Goal: Complete application form

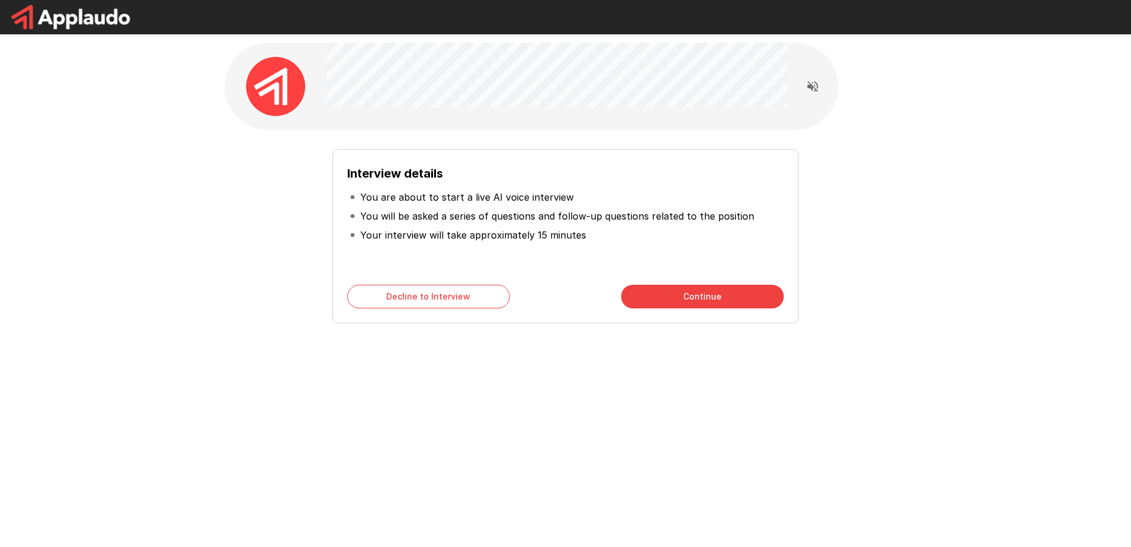
click at [695, 301] on button "Continue" at bounding box center [702, 297] width 163 height 24
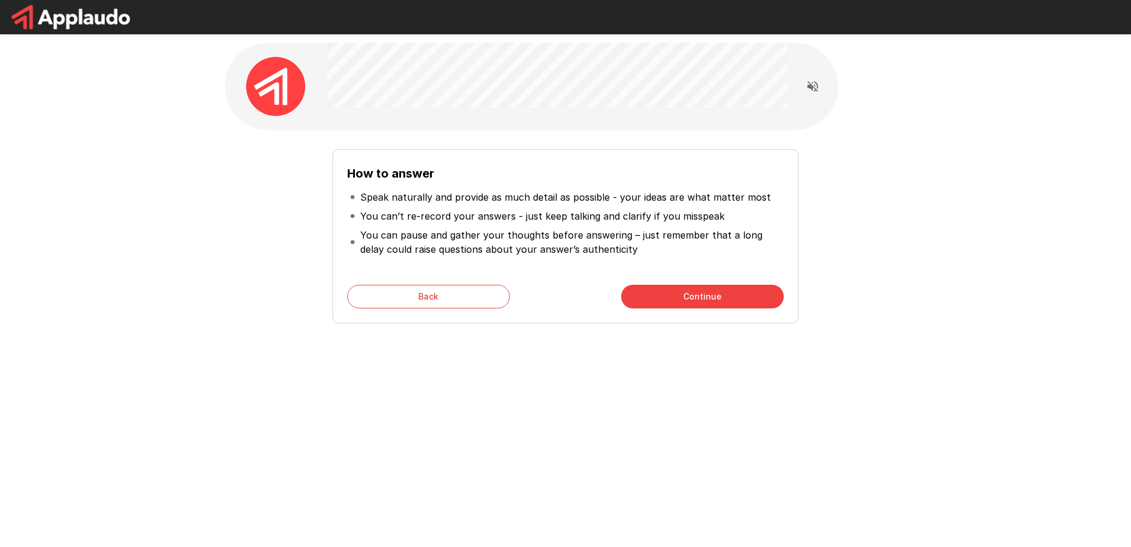
click at [705, 293] on button "Continue" at bounding box center [702, 297] width 163 height 24
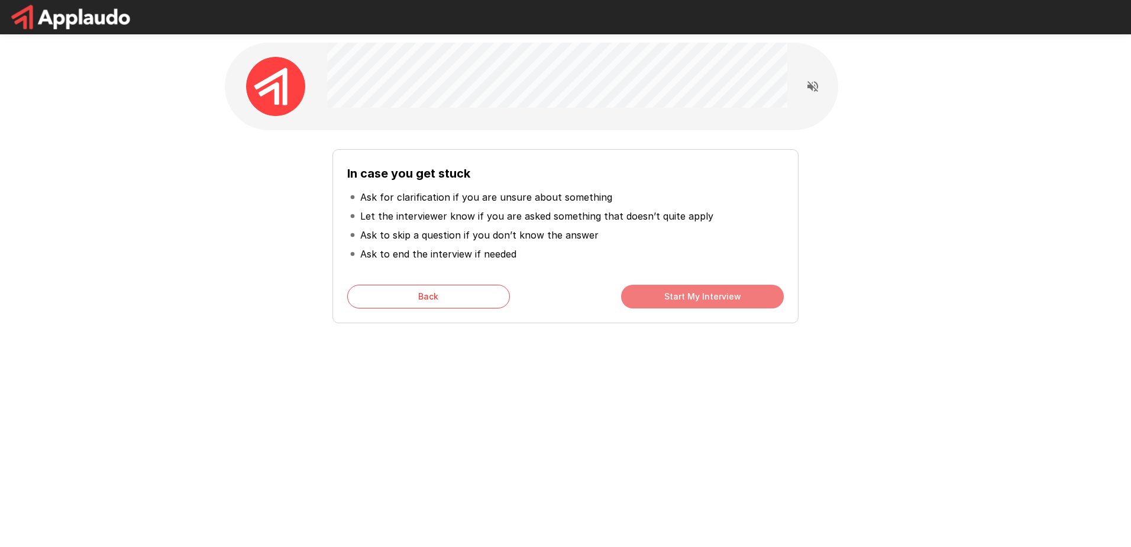
click at [692, 295] on button "Start My Interview" at bounding box center [702, 297] width 163 height 24
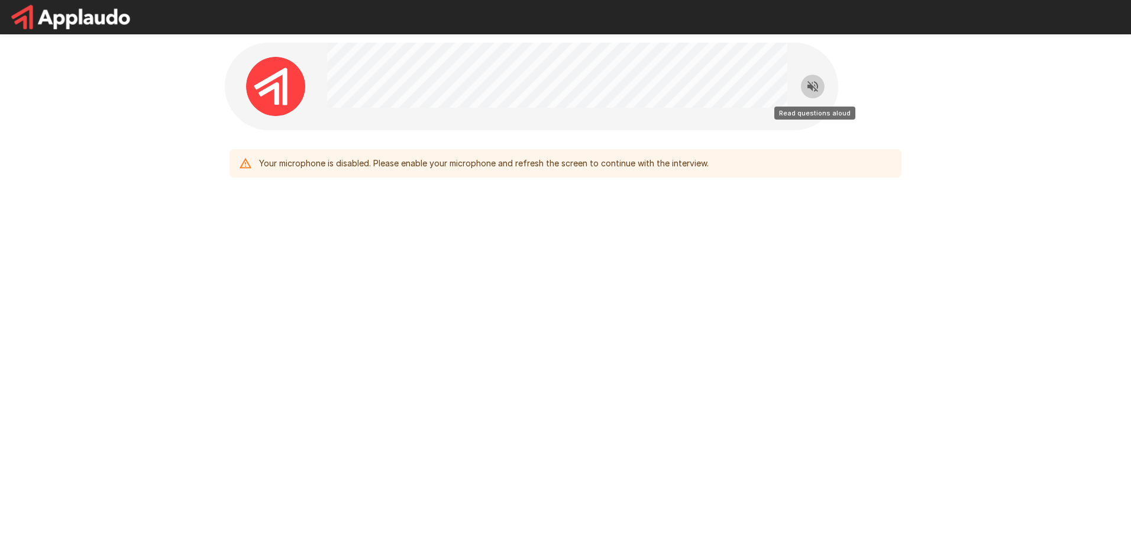
click at [815, 83] on icon "Read questions aloud" at bounding box center [813, 86] width 14 height 14
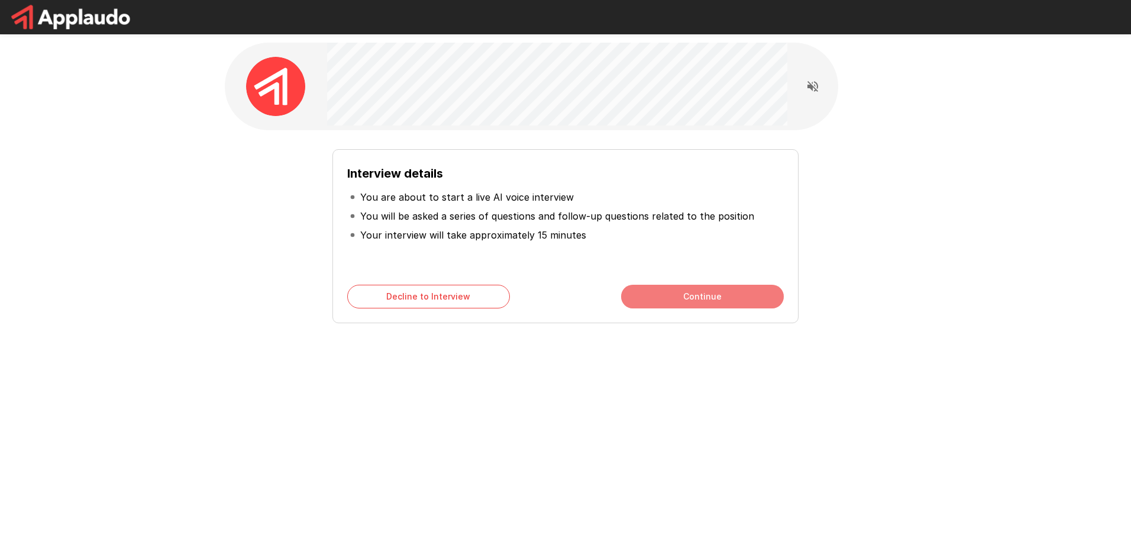
click at [681, 291] on button "Continue" at bounding box center [702, 297] width 163 height 24
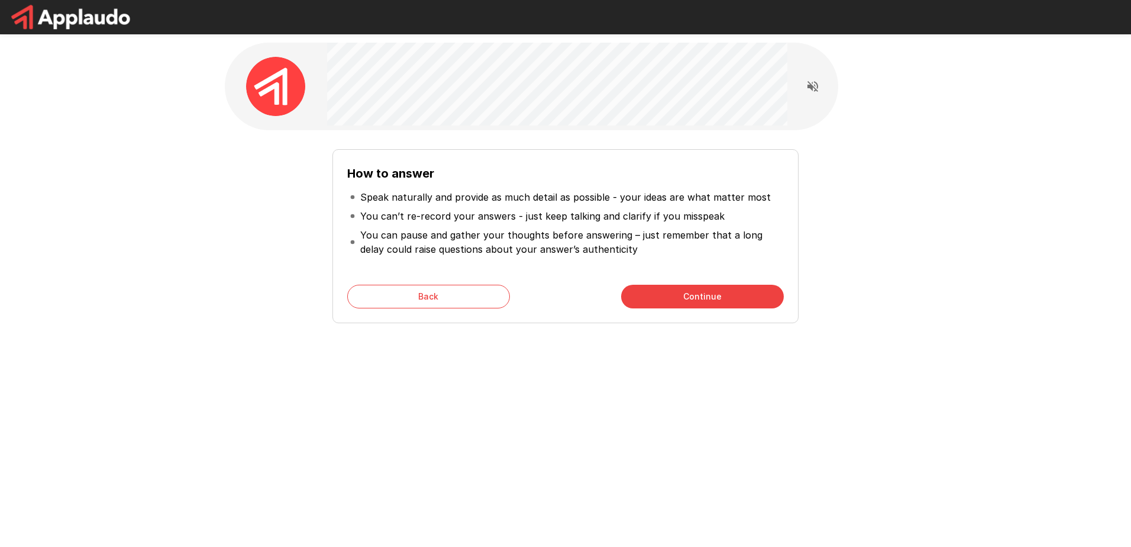
click at [681, 291] on button "Continue" at bounding box center [702, 297] width 163 height 24
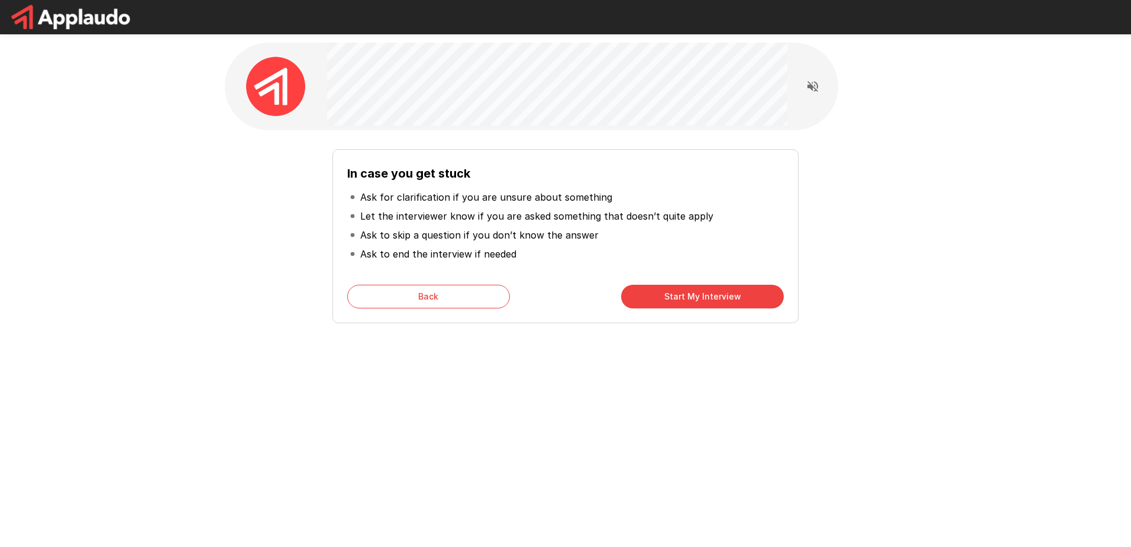
click at [815, 85] on icon "Read questions aloud" at bounding box center [813, 86] width 14 height 14
click at [677, 299] on button "Start My Interview" at bounding box center [702, 297] width 163 height 24
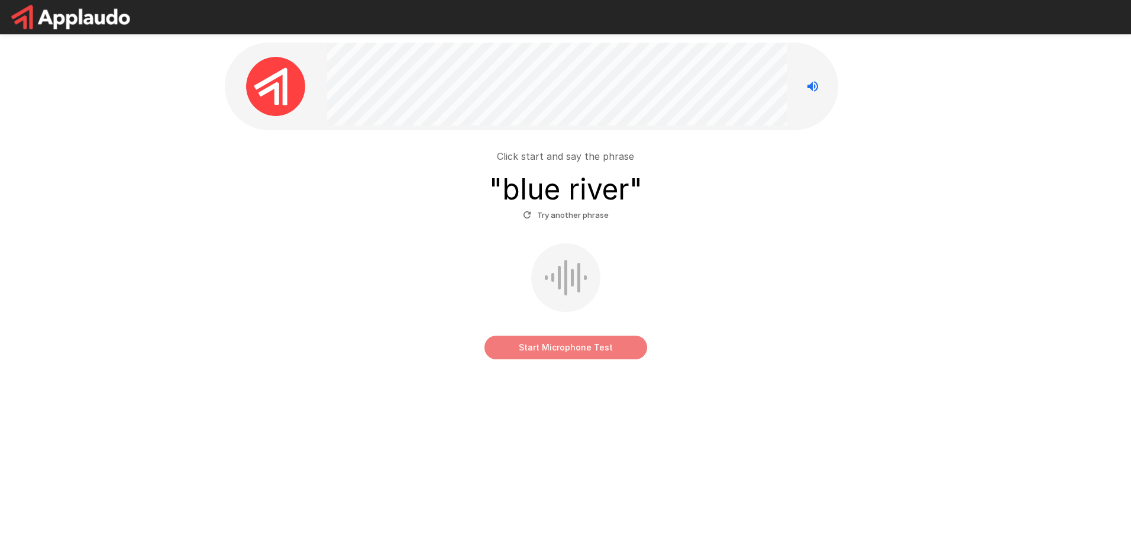
click at [585, 352] on button "Start Microphone Test" at bounding box center [566, 348] width 163 height 24
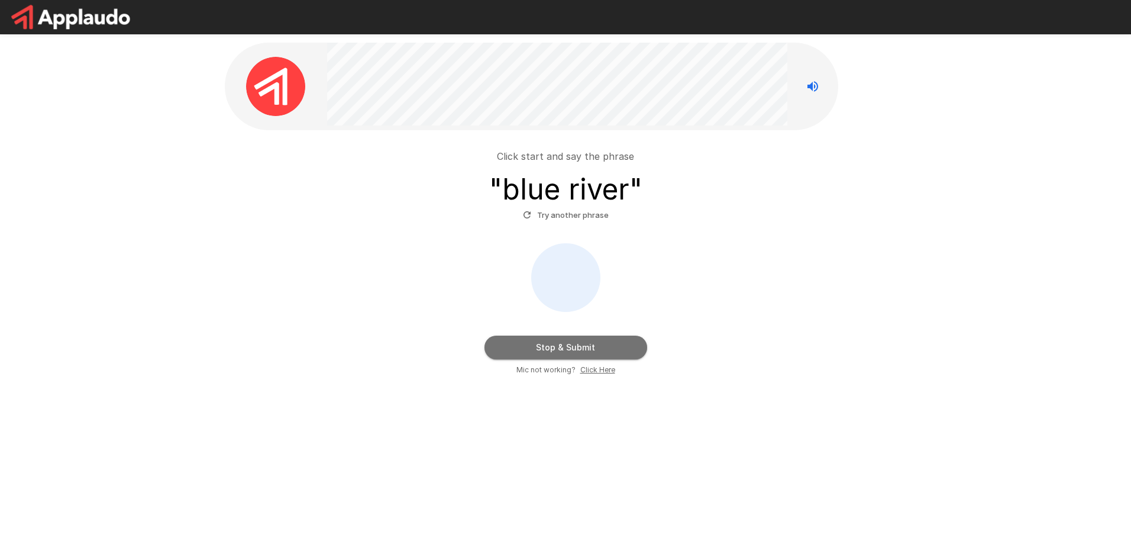
click at [576, 344] on button "Stop & Submit" at bounding box center [566, 348] width 163 height 24
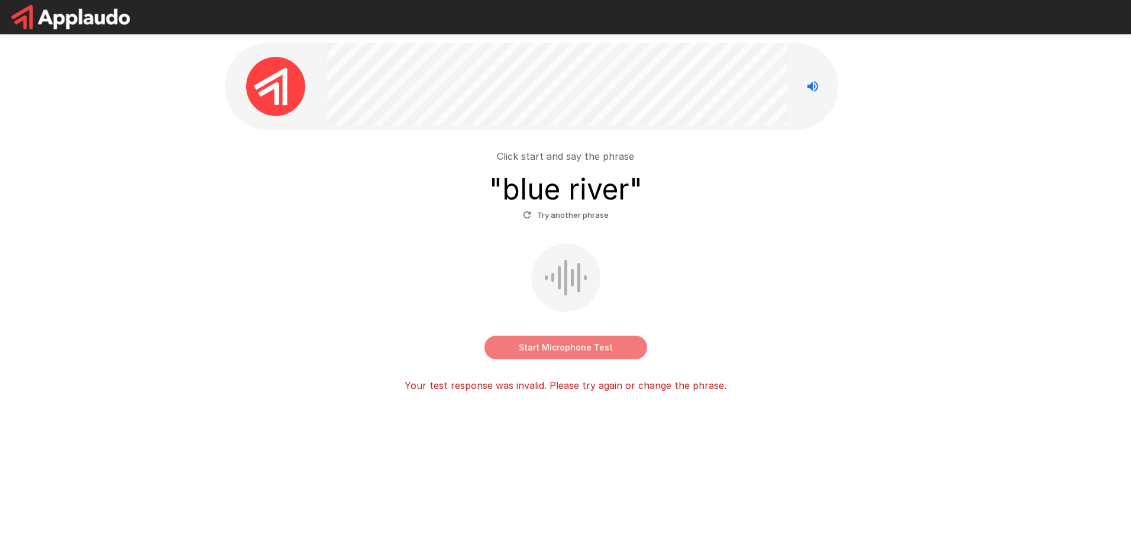
click at [567, 343] on button "Start Microphone Test" at bounding box center [566, 348] width 163 height 24
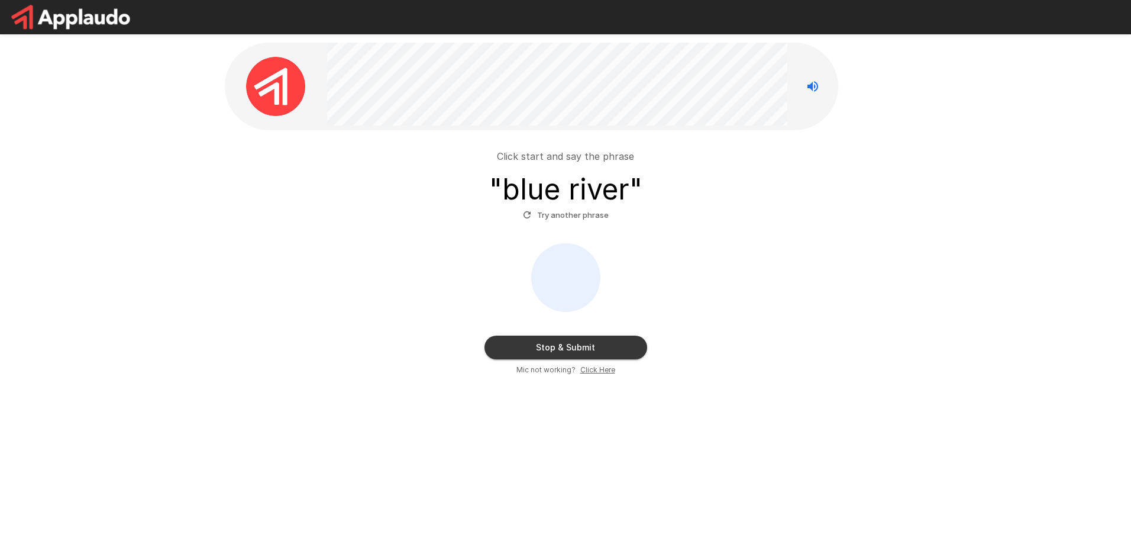
click at [549, 347] on button "Stop & Submit" at bounding box center [566, 348] width 163 height 24
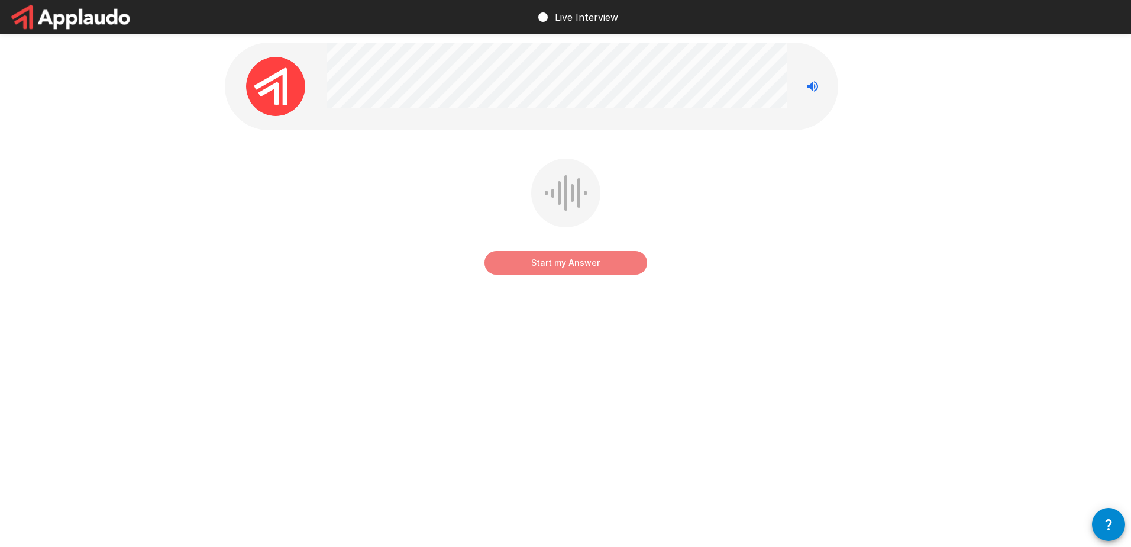
click at [583, 259] on button "Start my Answer" at bounding box center [566, 263] width 163 height 24
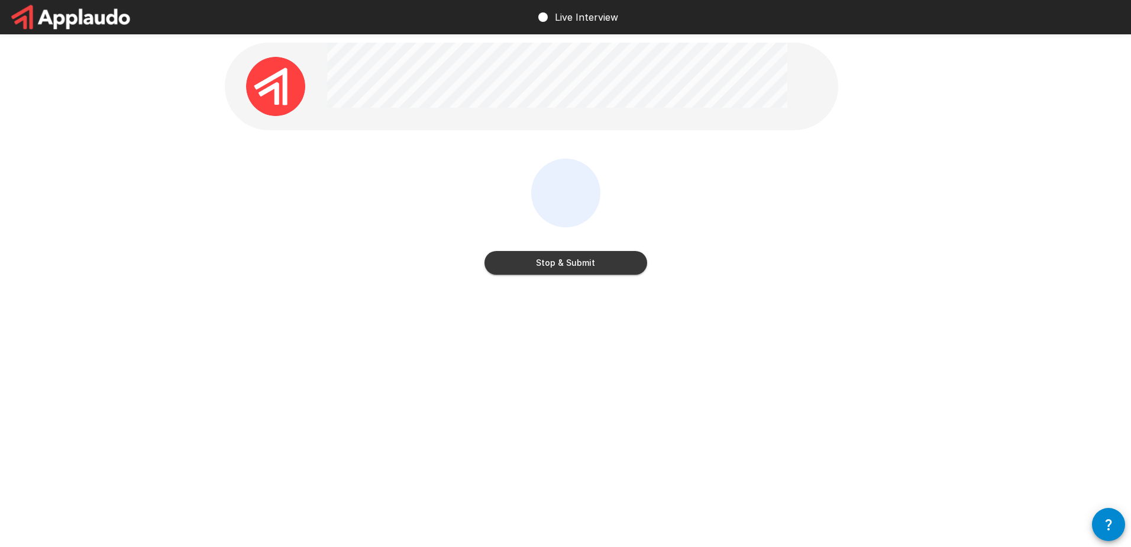
click at [595, 257] on button "Stop & Submit" at bounding box center [566, 263] width 163 height 24
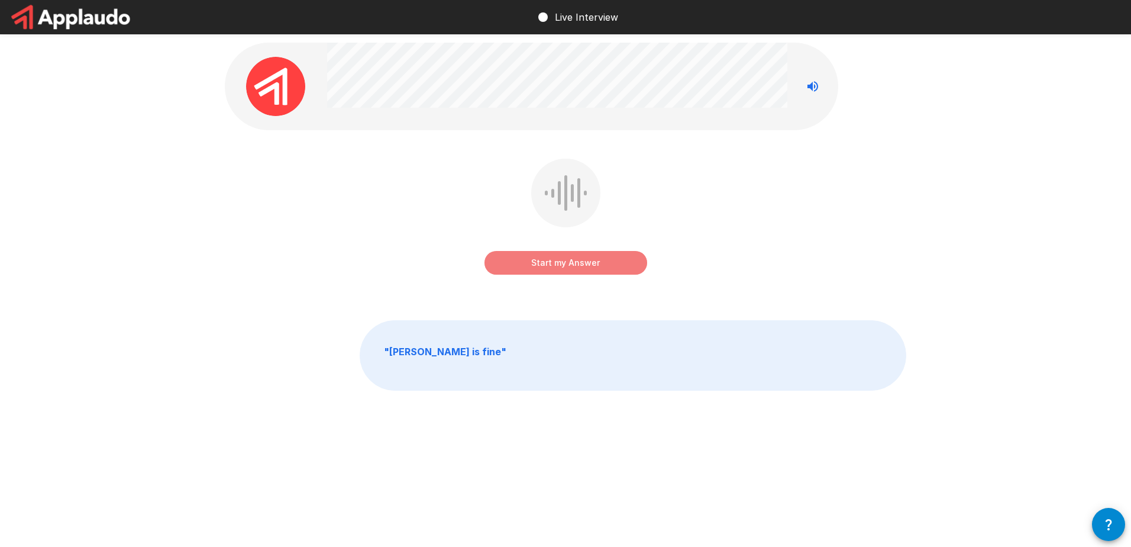
click at [562, 262] on button "Start my Answer" at bounding box center [566, 263] width 163 height 24
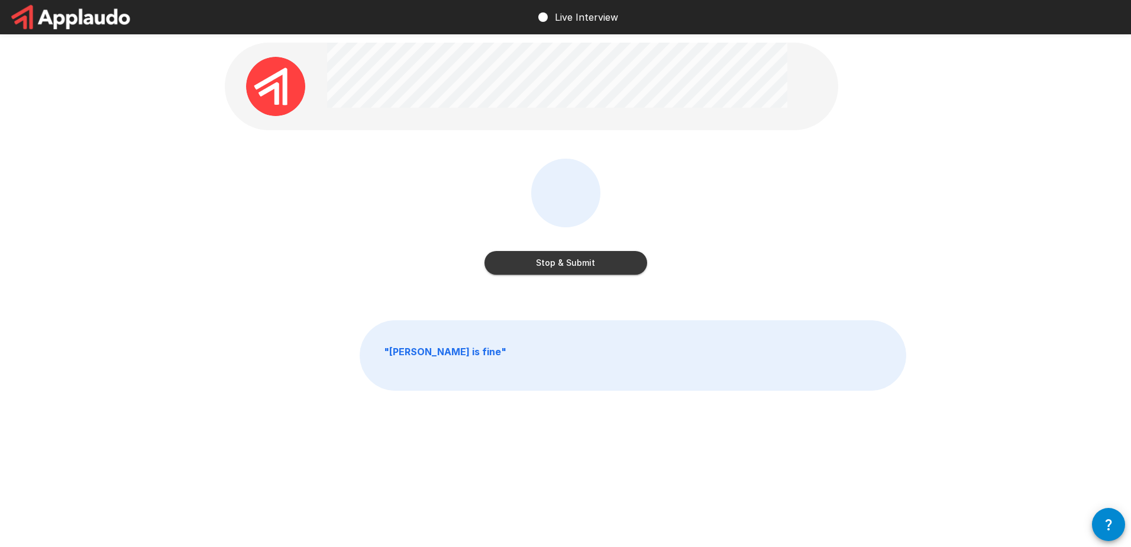
click at [547, 269] on button "Stop & Submit" at bounding box center [566, 263] width 163 height 24
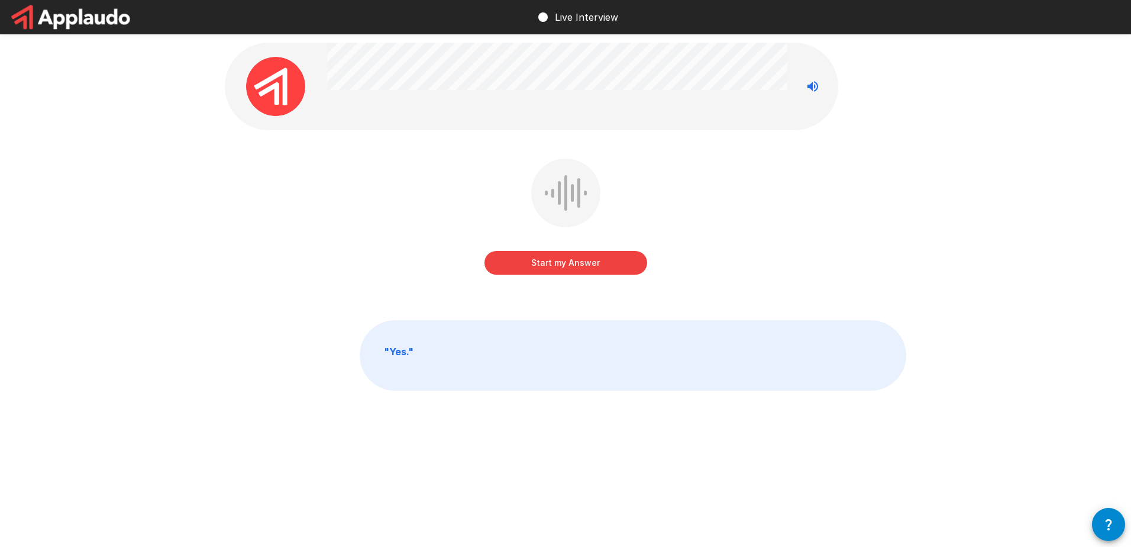
click at [580, 266] on button "Start my Answer" at bounding box center [566, 263] width 163 height 24
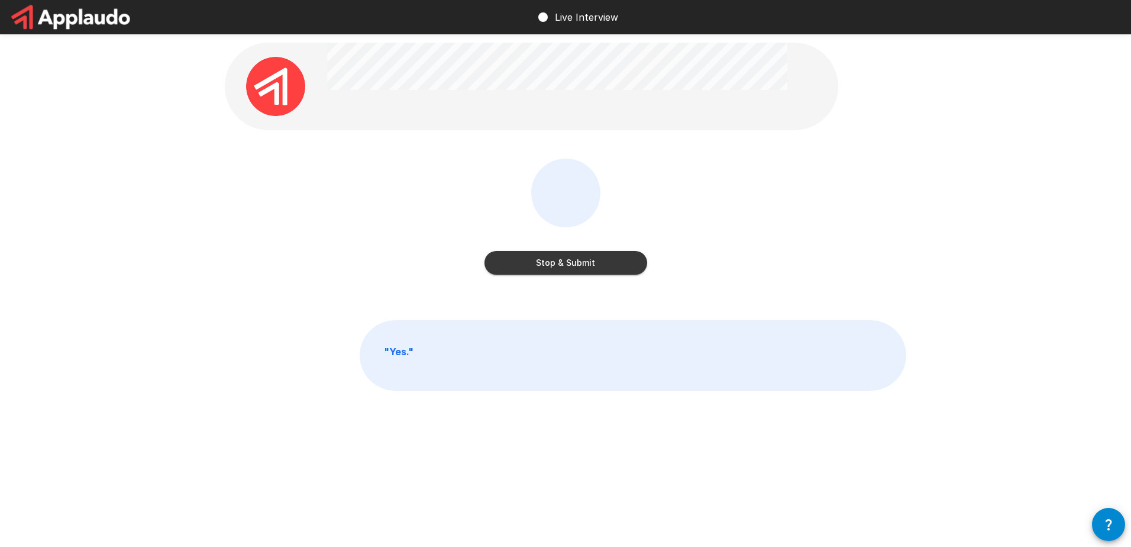
click at [550, 269] on button "Stop & Submit" at bounding box center [566, 263] width 163 height 24
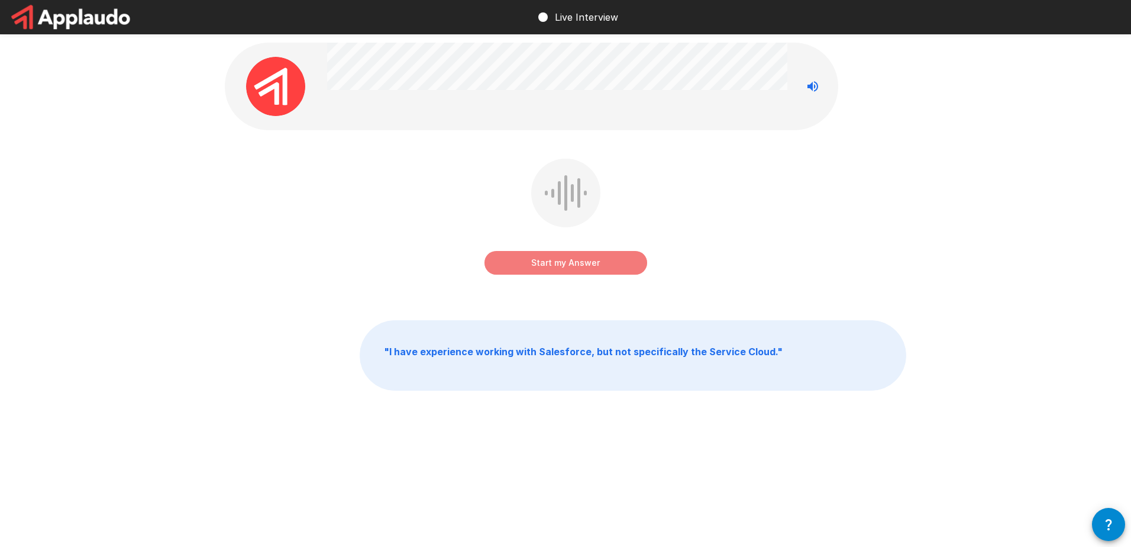
click at [576, 260] on button "Start my Answer" at bounding box center [566, 263] width 163 height 24
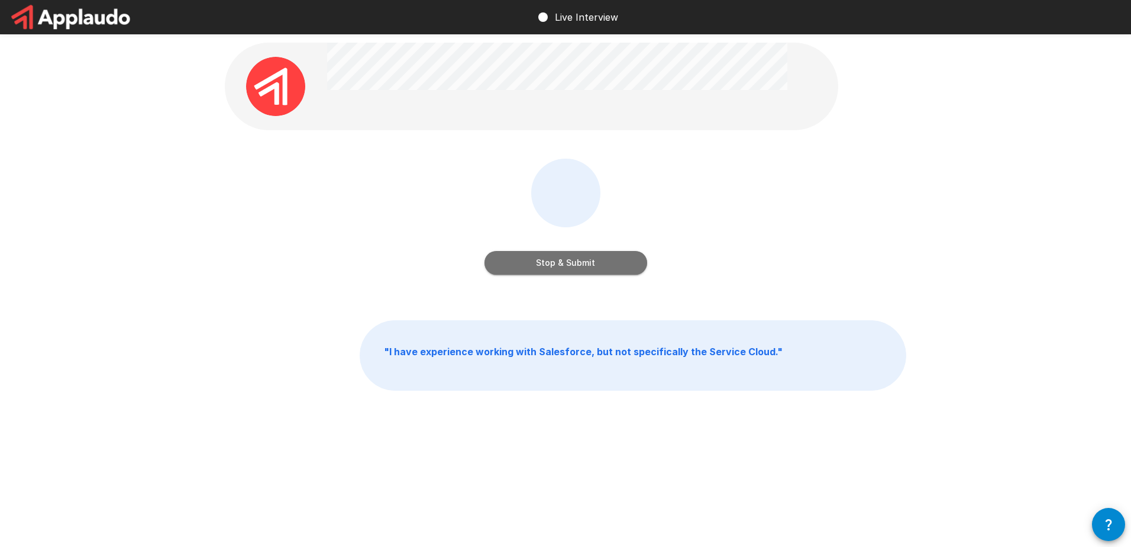
click at [585, 261] on button "Stop & Submit" at bounding box center [566, 263] width 163 height 24
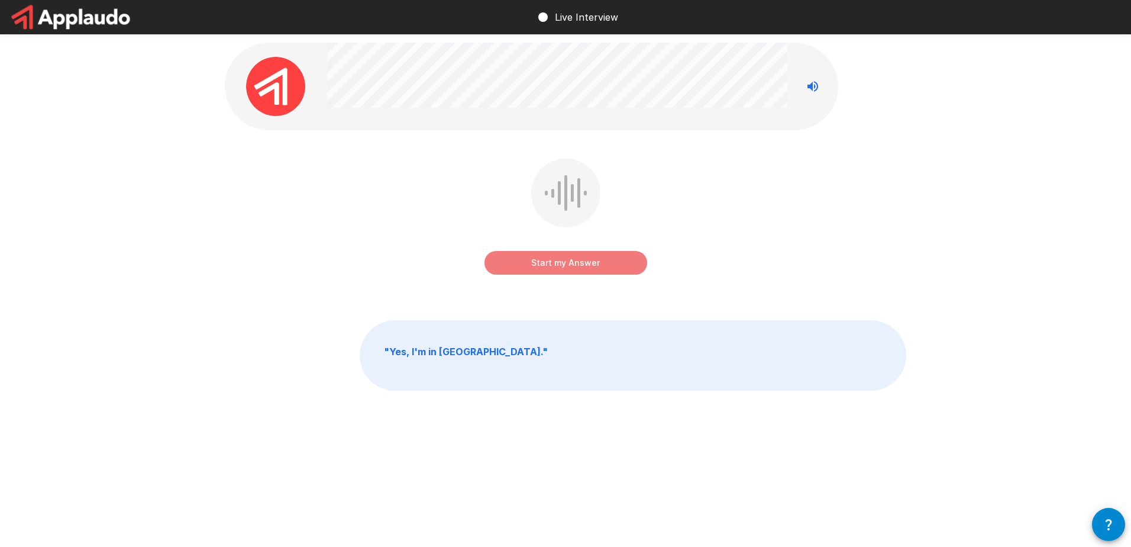
click at [552, 263] on button "Start my Answer" at bounding box center [566, 263] width 163 height 24
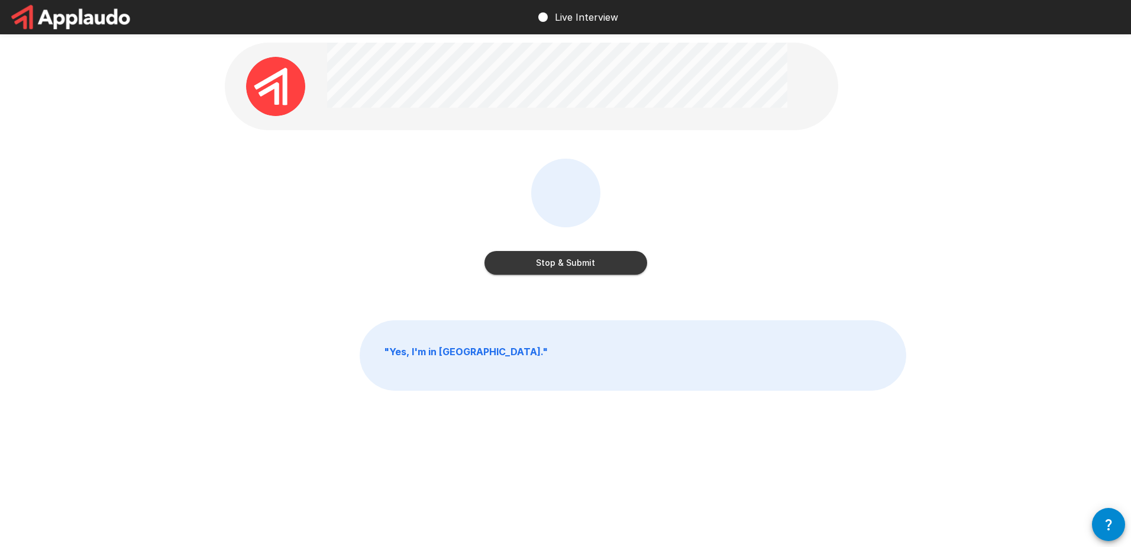
click at [579, 264] on button "Stop & Submit" at bounding box center [566, 263] width 163 height 24
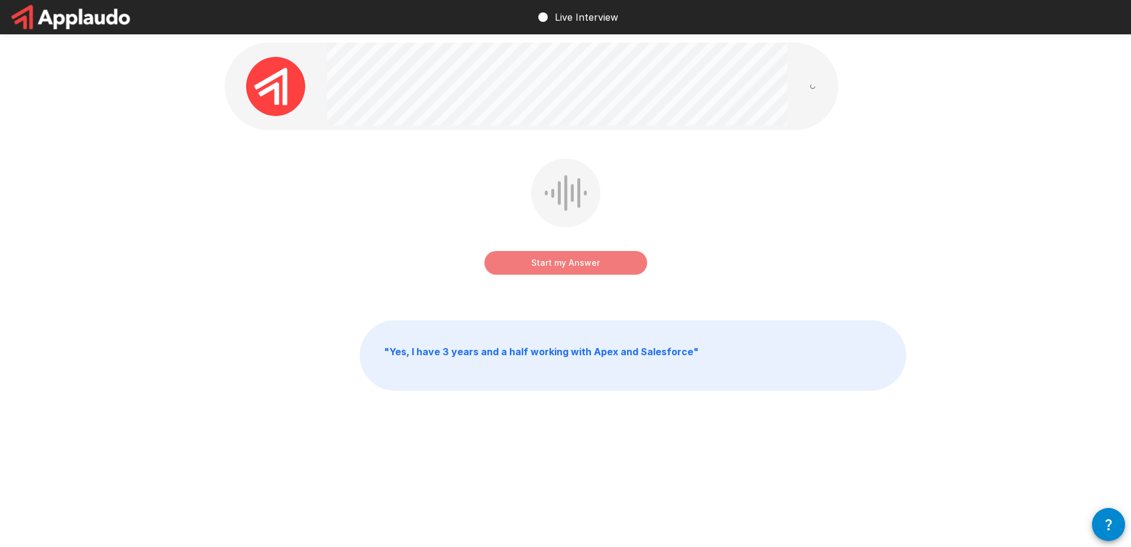
click at [568, 265] on button "Start my Answer" at bounding box center [566, 263] width 163 height 24
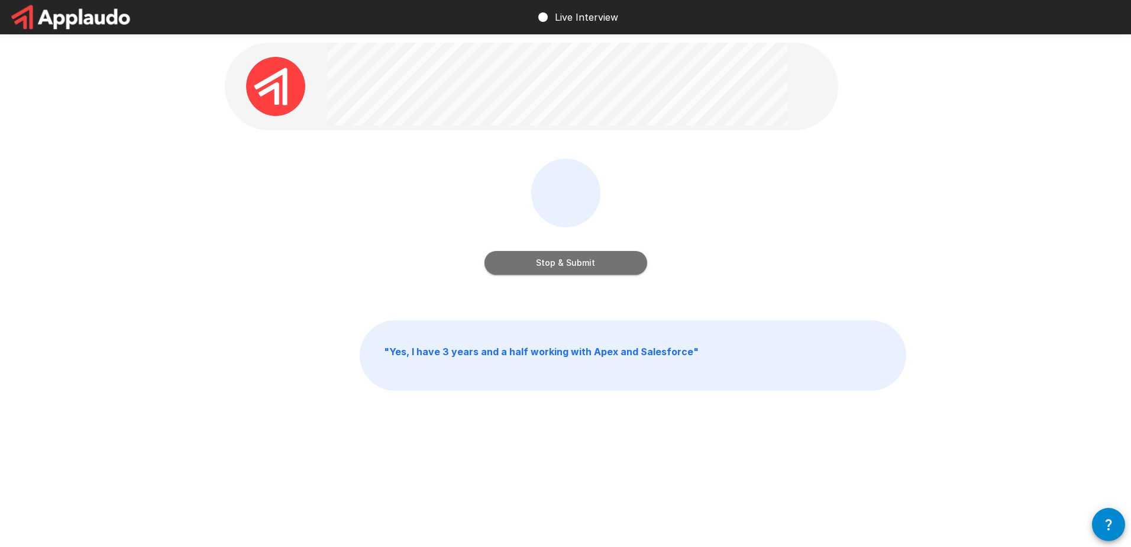
click at [591, 268] on button "Stop & Submit" at bounding box center [566, 263] width 163 height 24
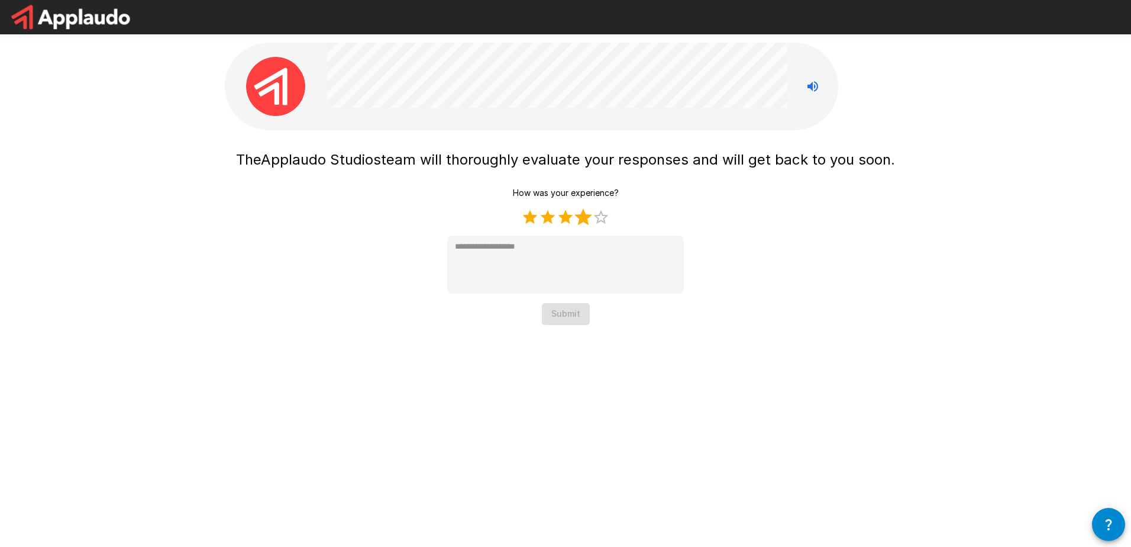
click at [586, 217] on label "4 Stars" at bounding box center [584, 217] width 18 height 18
type textarea "*"
click at [579, 320] on button "Submit" at bounding box center [566, 314] width 48 height 22
